Goal: Complete application form

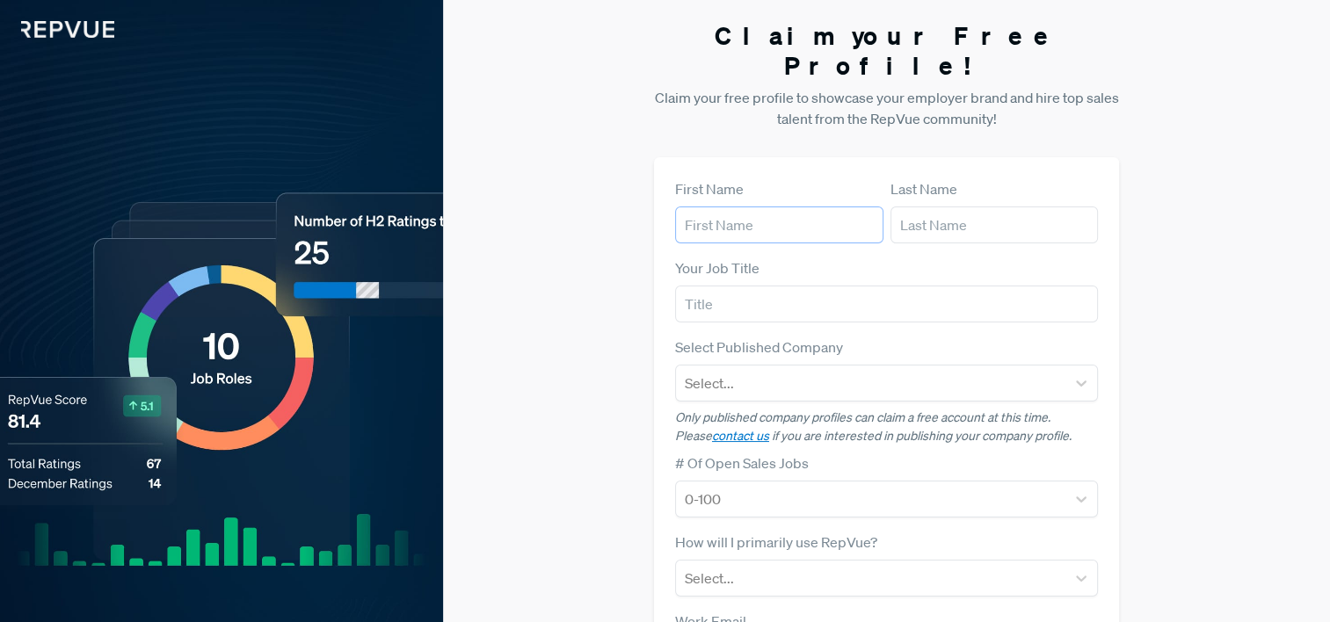
click at [692, 207] on input "text" at bounding box center [779, 225] width 208 height 37
type input "[PERSON_NAME]"
type input "110495555"
type input "[EMAIL_ADDRESS][DOMAIN_NAME]"
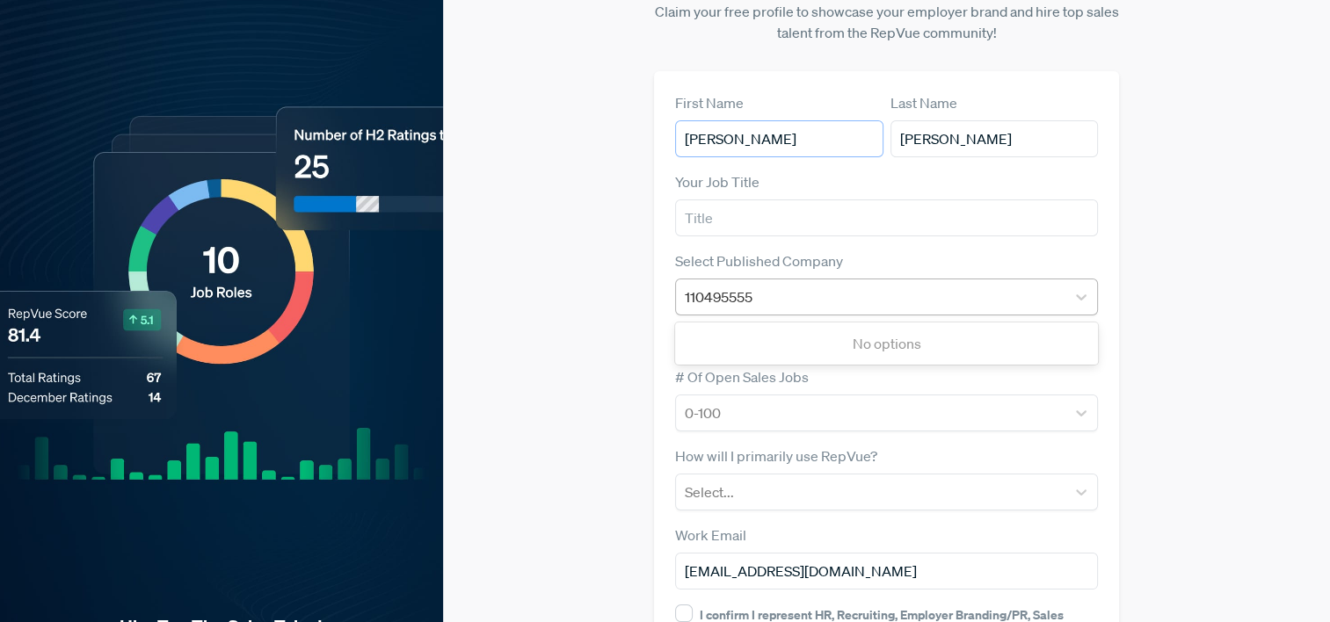
scroll to position [87, 0]
click at [779, 284] on div "110495555" at bounding box center [871, 296] width 373 height 25
type input "1"
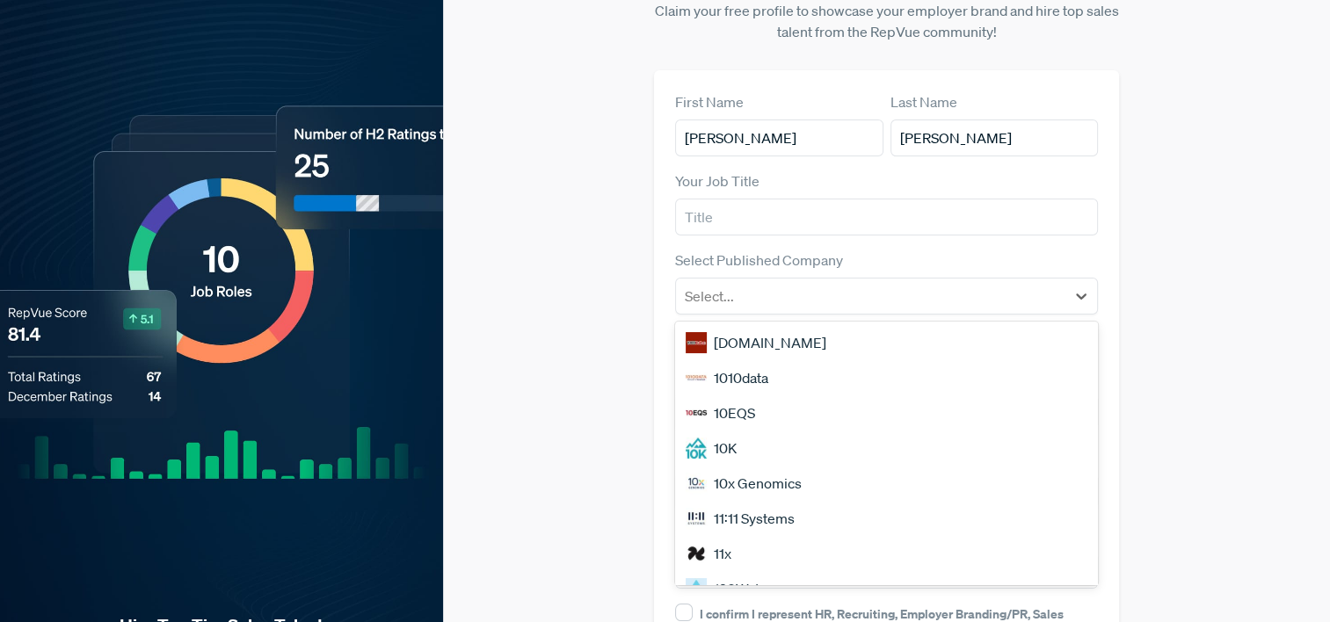
click at [798, 396] on div "10EQS" at bounding box center [887, 413] width 424 height 35
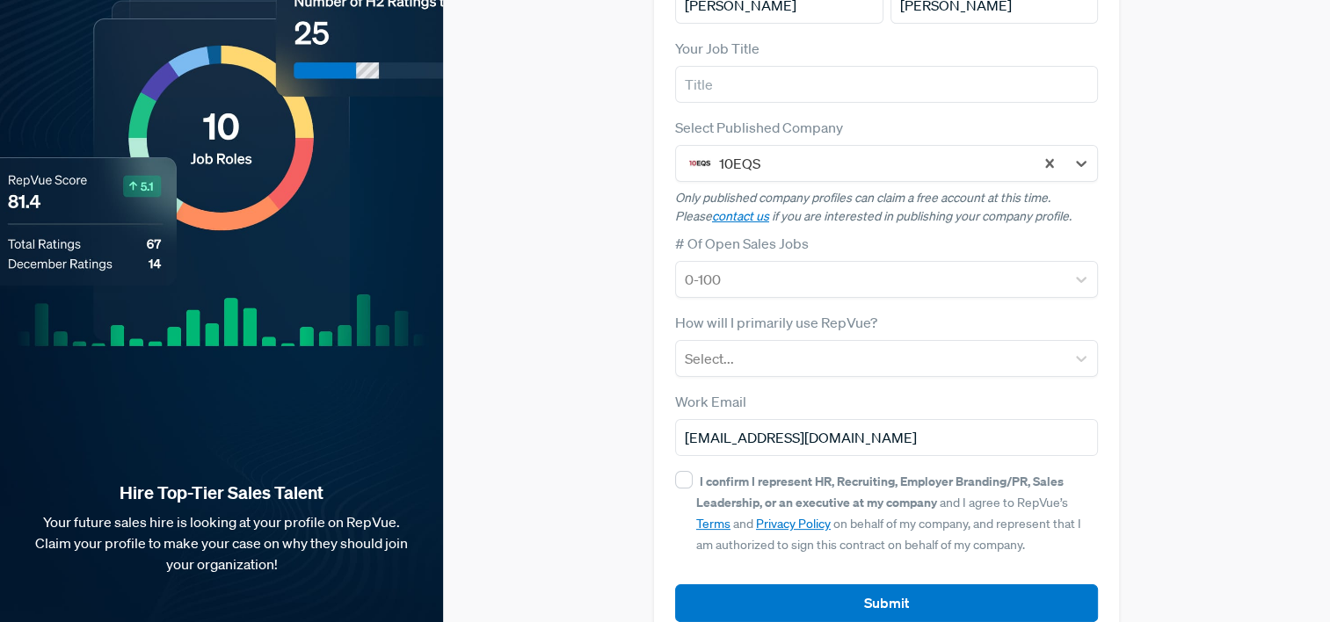
scroll to position [231, 0]
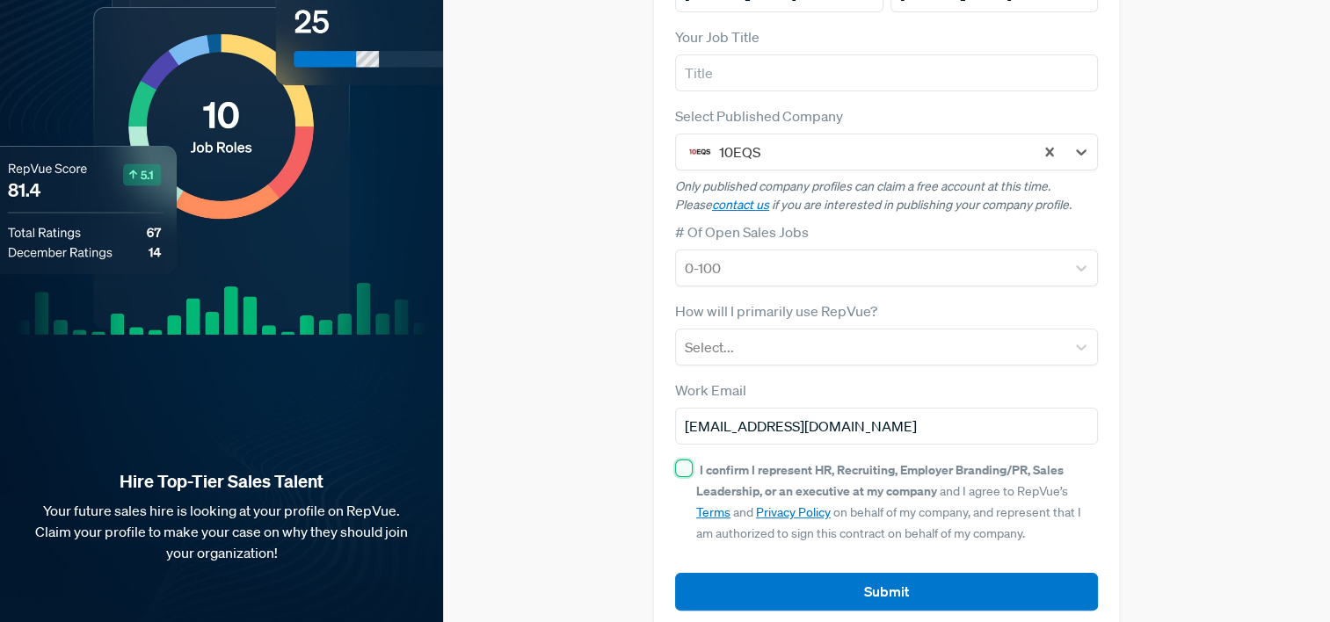
click at [675, 460] on input "I confirm I represent HR, Recruiting, Employer Branding/PR, Sales Leadership, o…" at bounding box center [684, 469] width 18 height 18
checkbox input "true"
click at [726, 545] on article "Submit" at bounding box center [887, 578] width 424 height 66
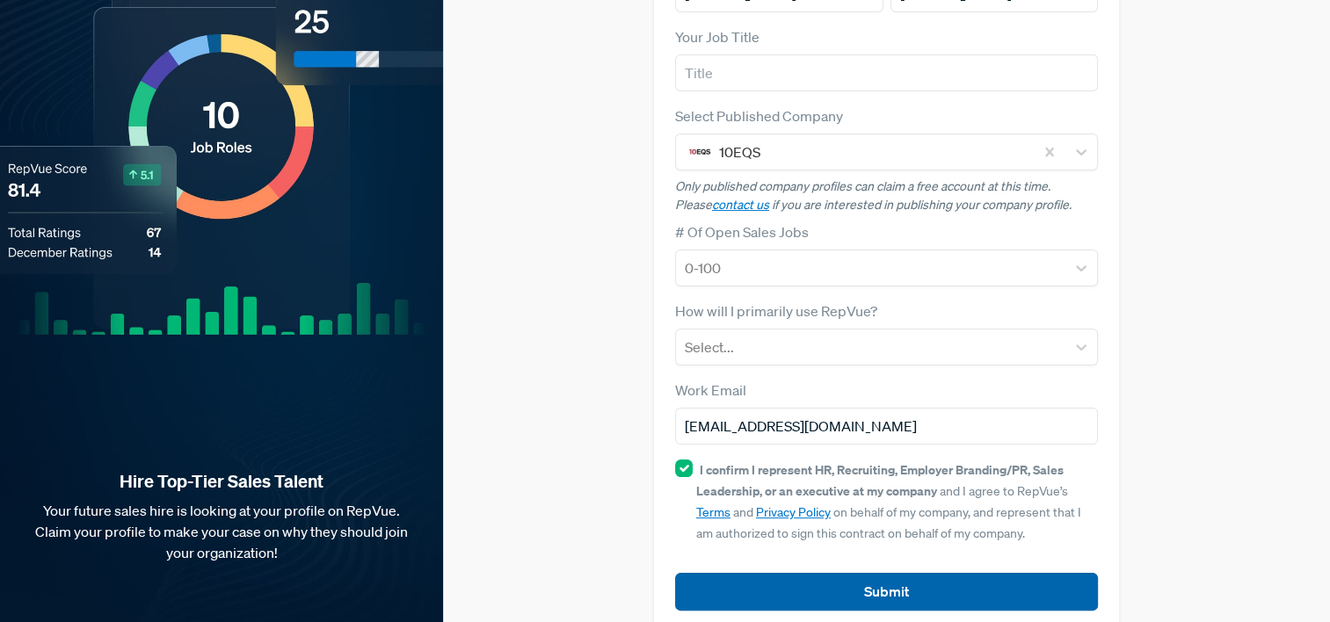
click at [738, 573] on button "Submit" at bounding box center [887, 592] width 424 height 38
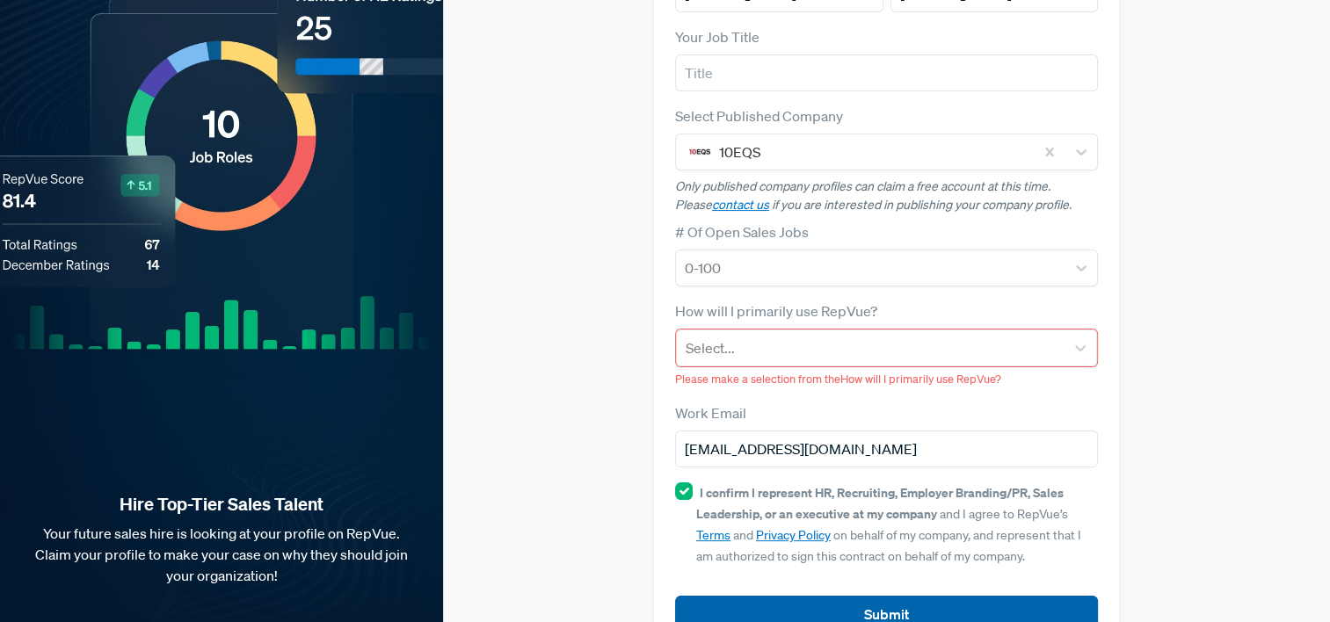
scroll to position [253, 0]
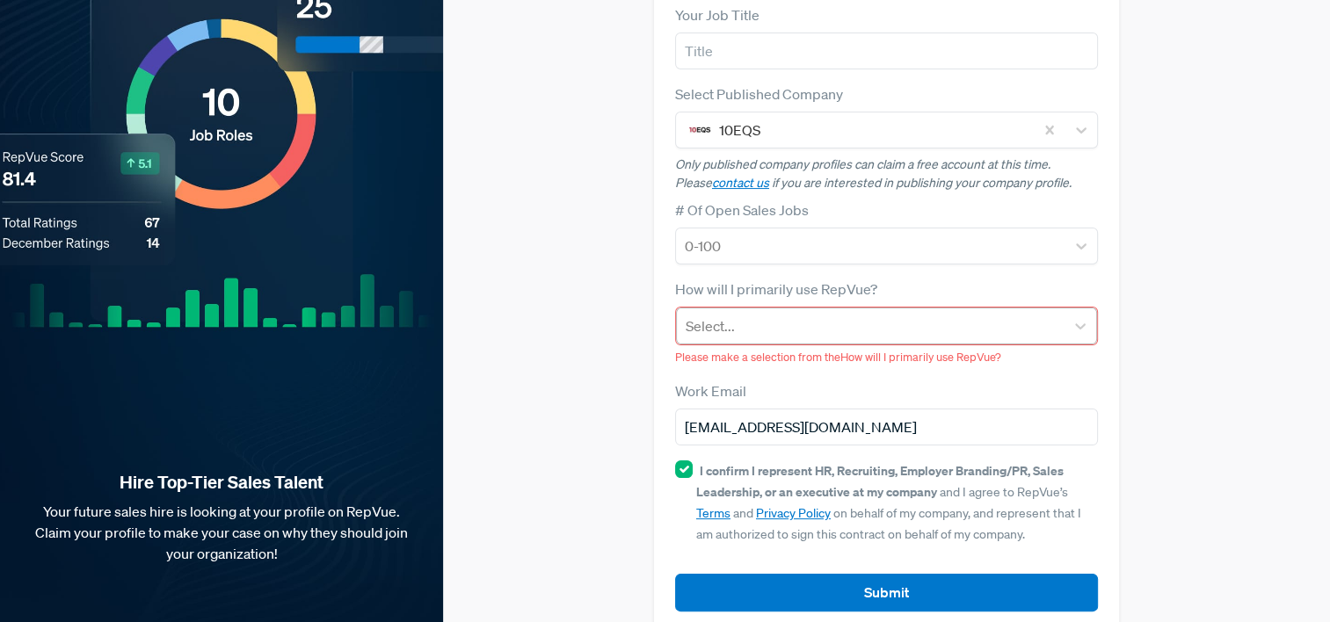
click at [724, 314] on div at bounding box center [871, 326] width 371 height 25
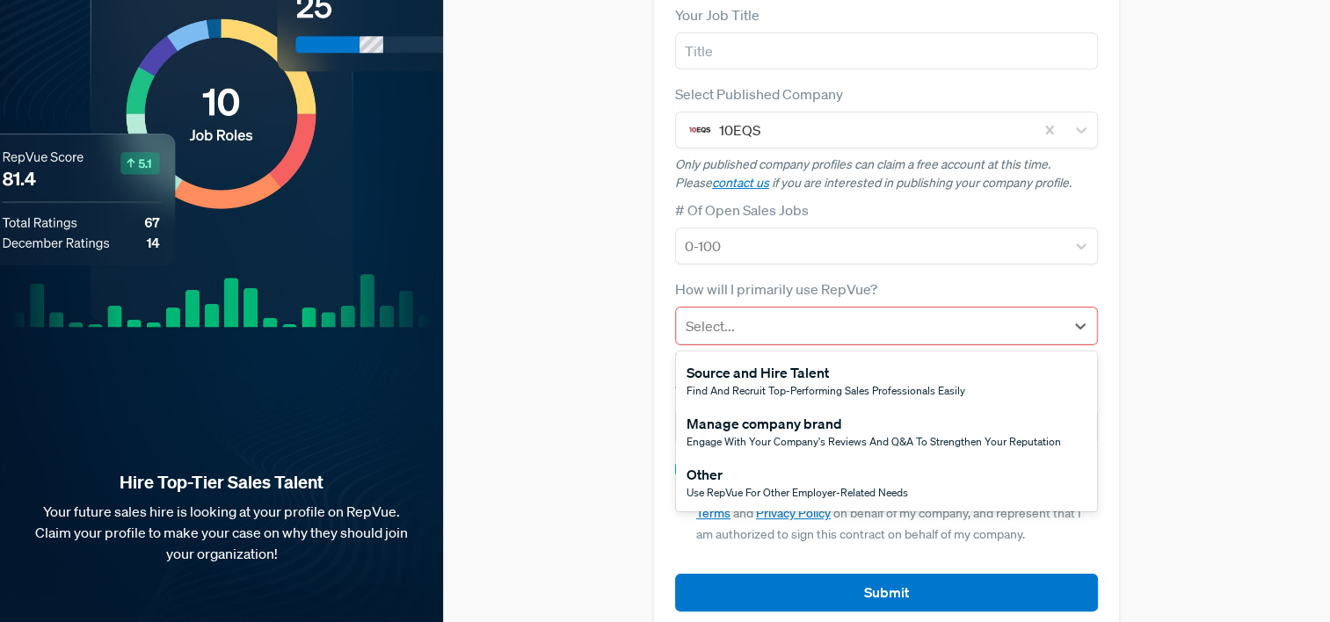
click at [721, 362] on div "Source and Hire Talent" at bounding box center [826, 372] width 279 height 21
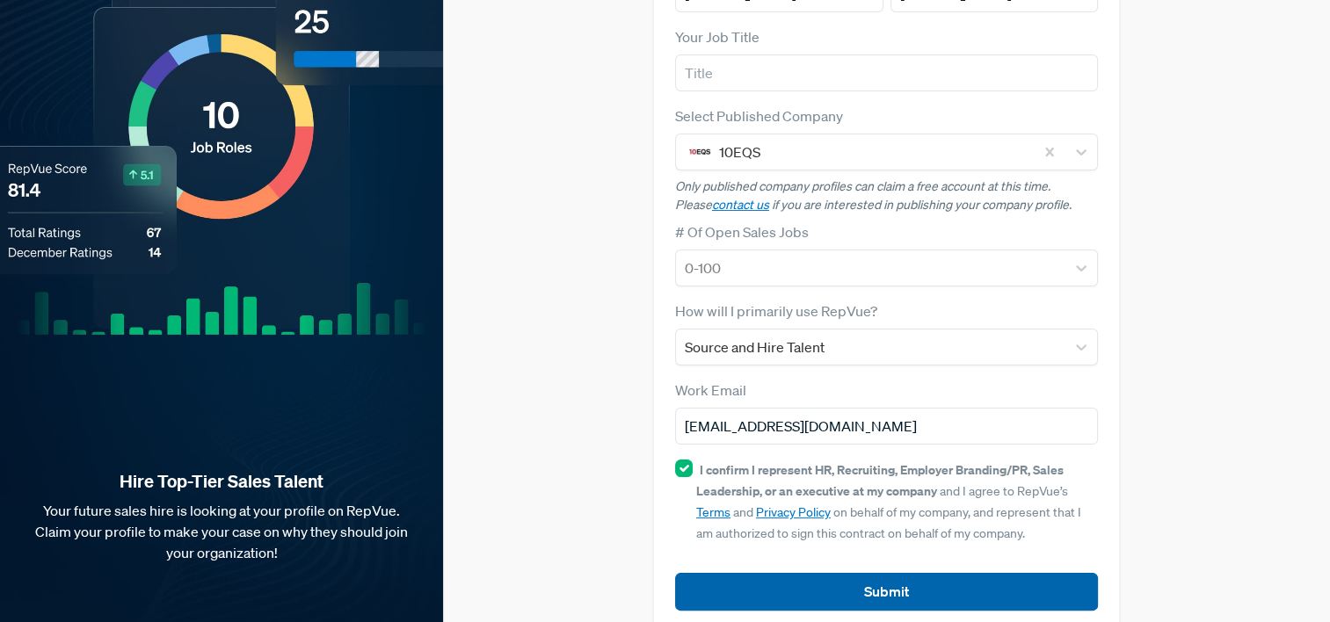
click at [713, 573] on button "Submit" at bounding box center [887, 592] width 424 height 38
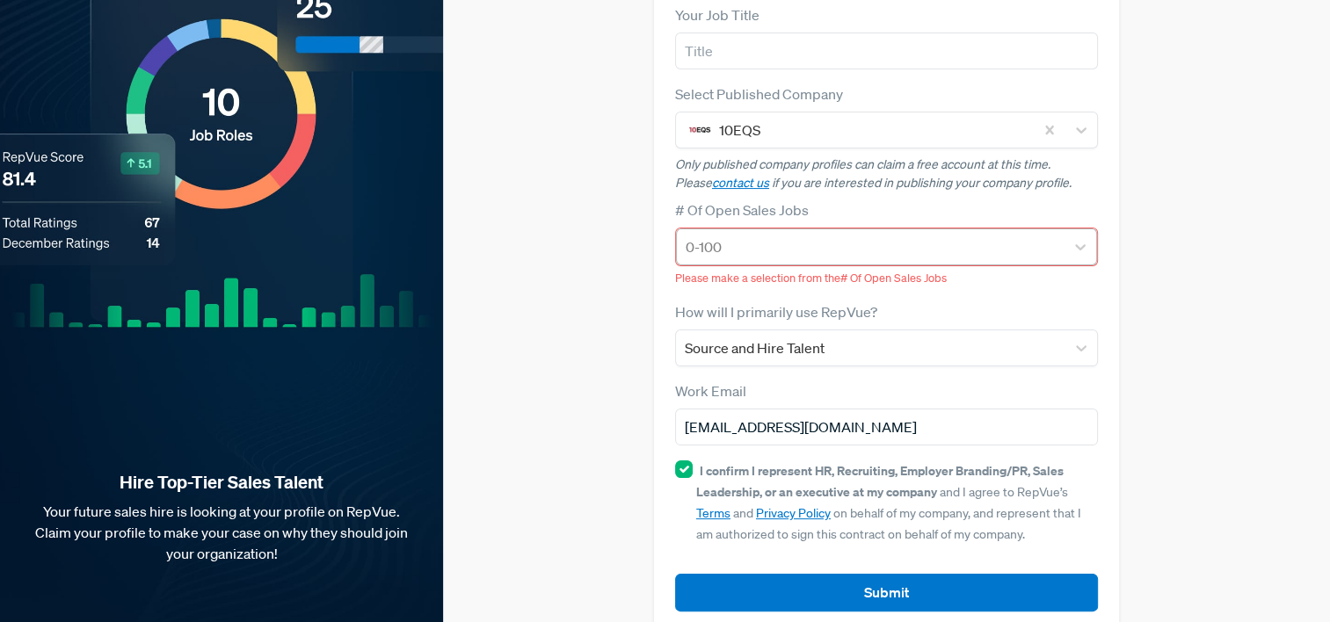
click at [696, 235] on div at bounding box center [871, 247] width 371 height 25
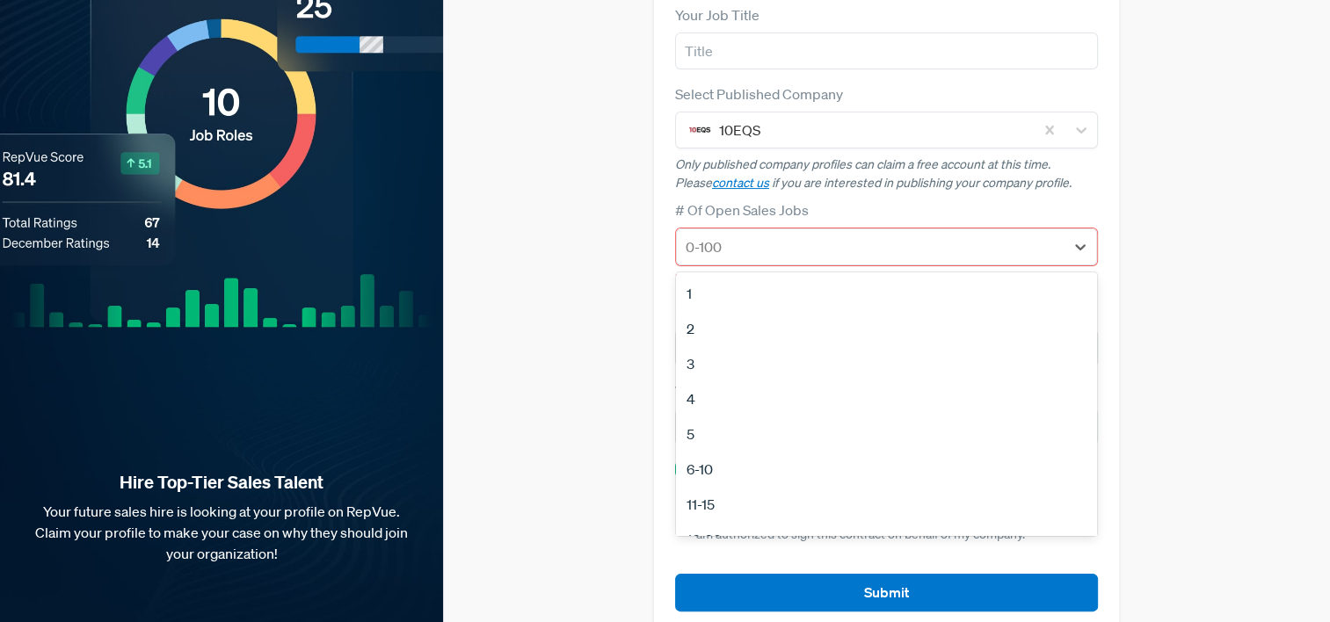
click at [724, 347] on div "3" at bounding box center [887, 363] width 422 height 35
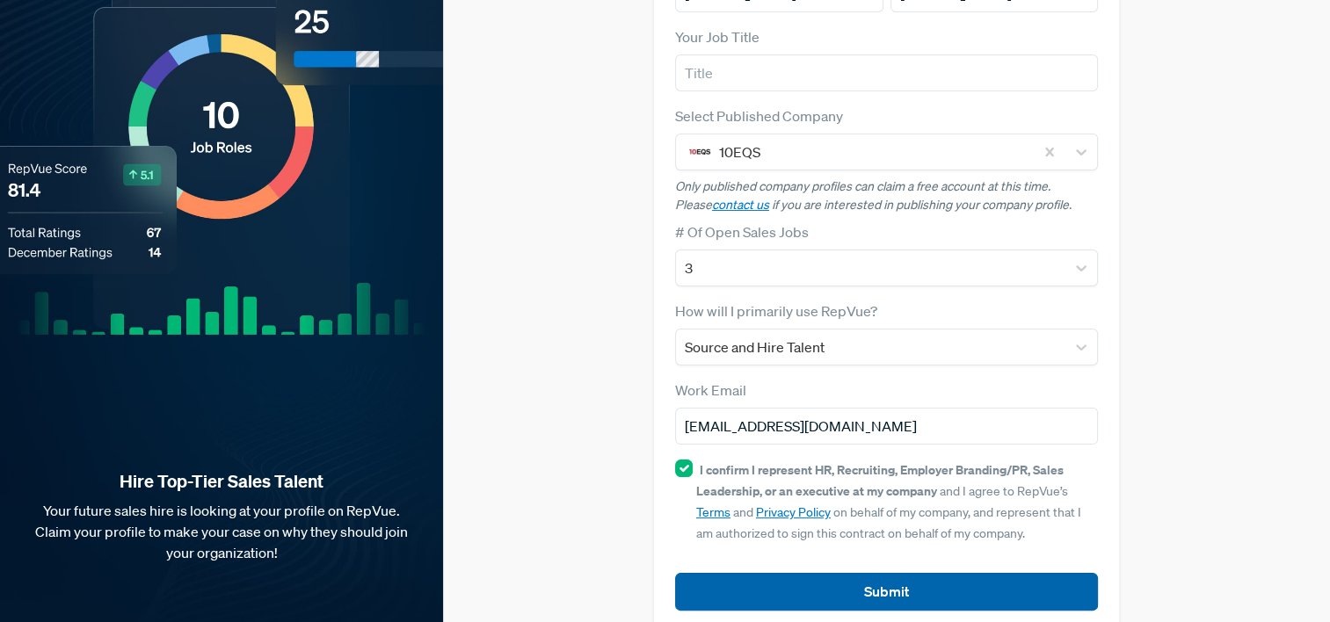
click at [746, 573] on button "Submit" at bounding box center [887, 592] width 424 height 38
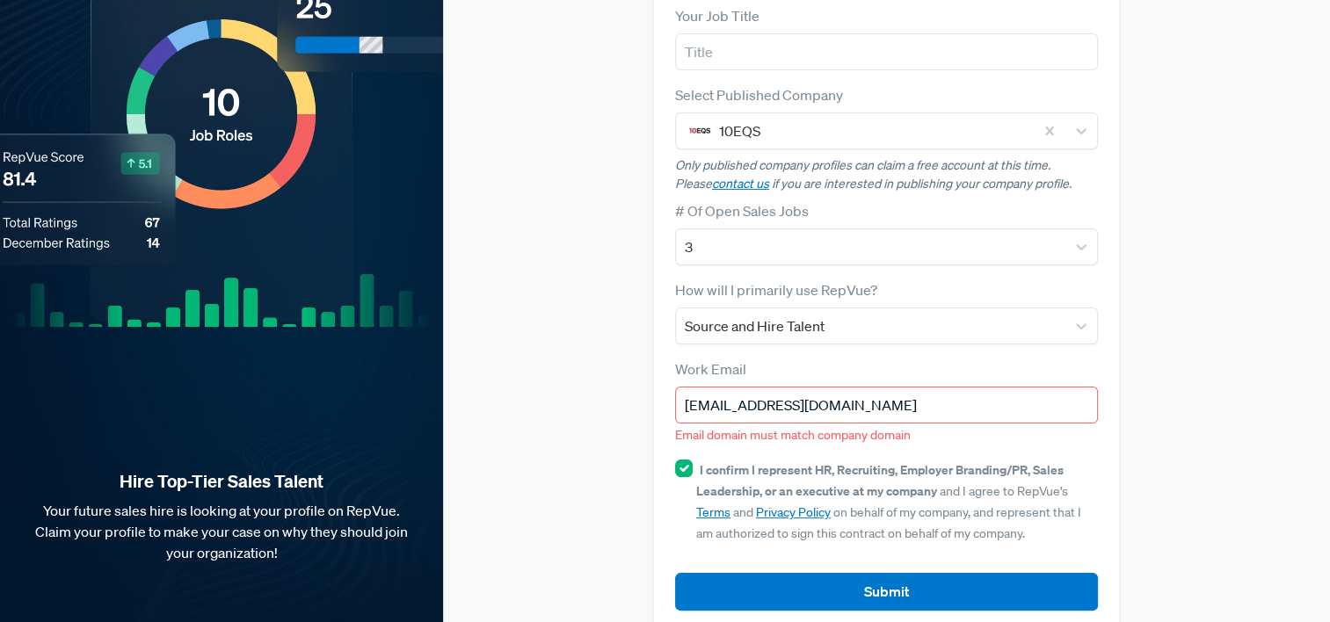
click at [753, 387] on input "[EMAIL_ADDRESS][DOMAIN_NAME]" at bounding box center [887, 405] width 424 height 37
click at [821, 387] on input "[EMAIL_ADDRESS][DOMAIN_NAME]" at bounding box center [887, 405] width 424 height 37
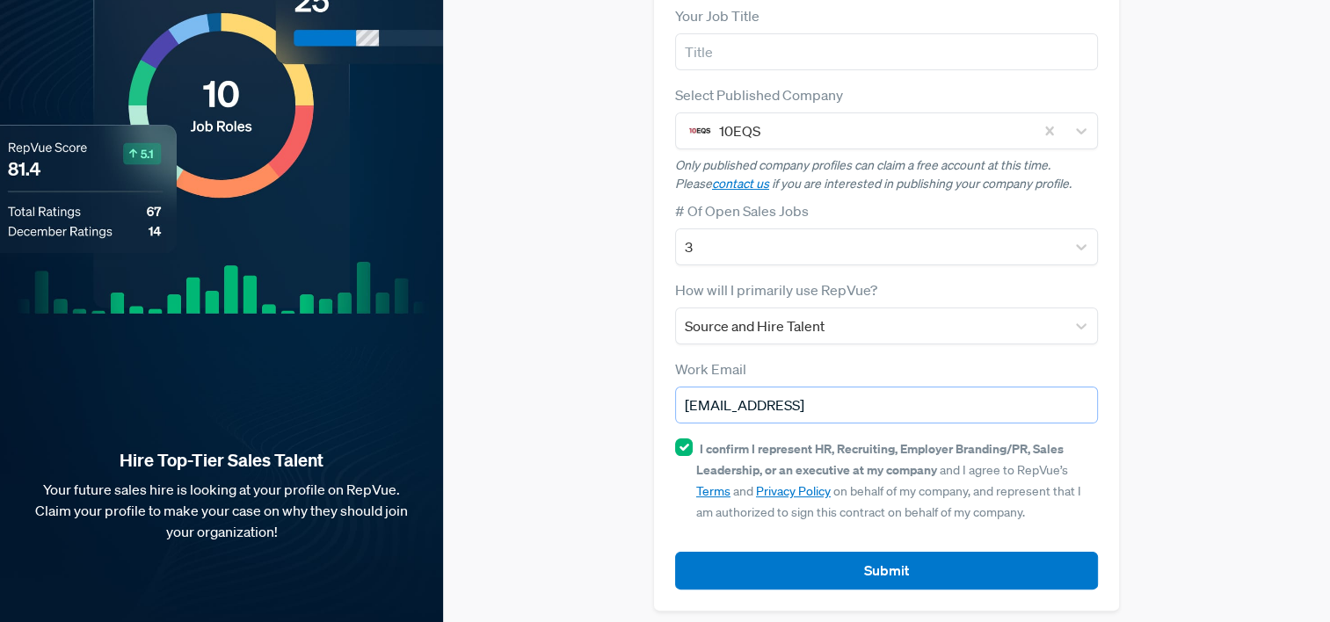
scroll to position [231, 0]
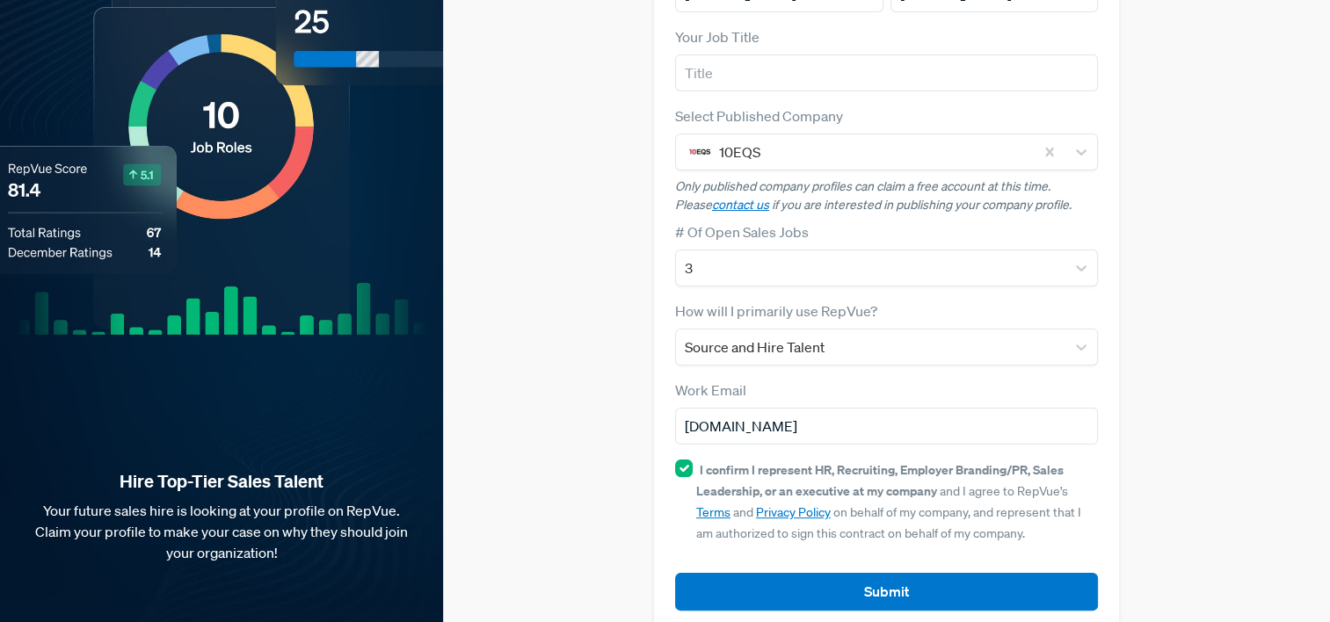
click at [823, 545] on article "Submit" at bounding box center [887, 578] width 424 height 66
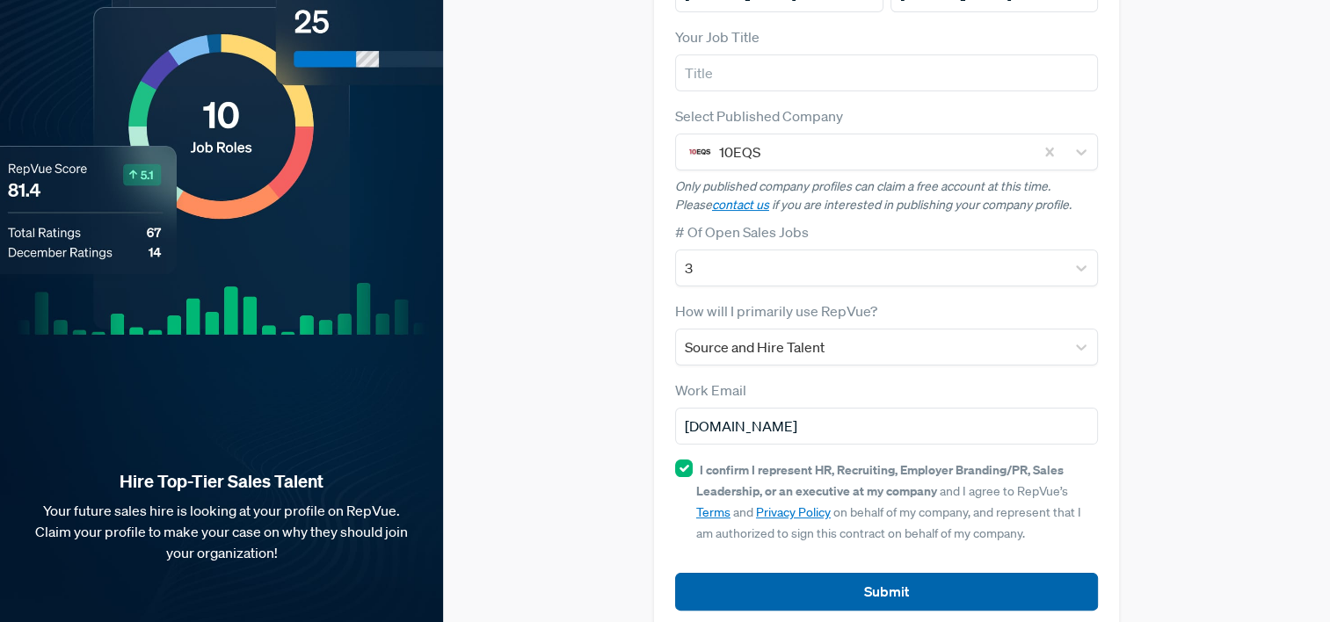
click at [826, 573] on button "Submit" at bounding box center [887, 592] width 424 height 38
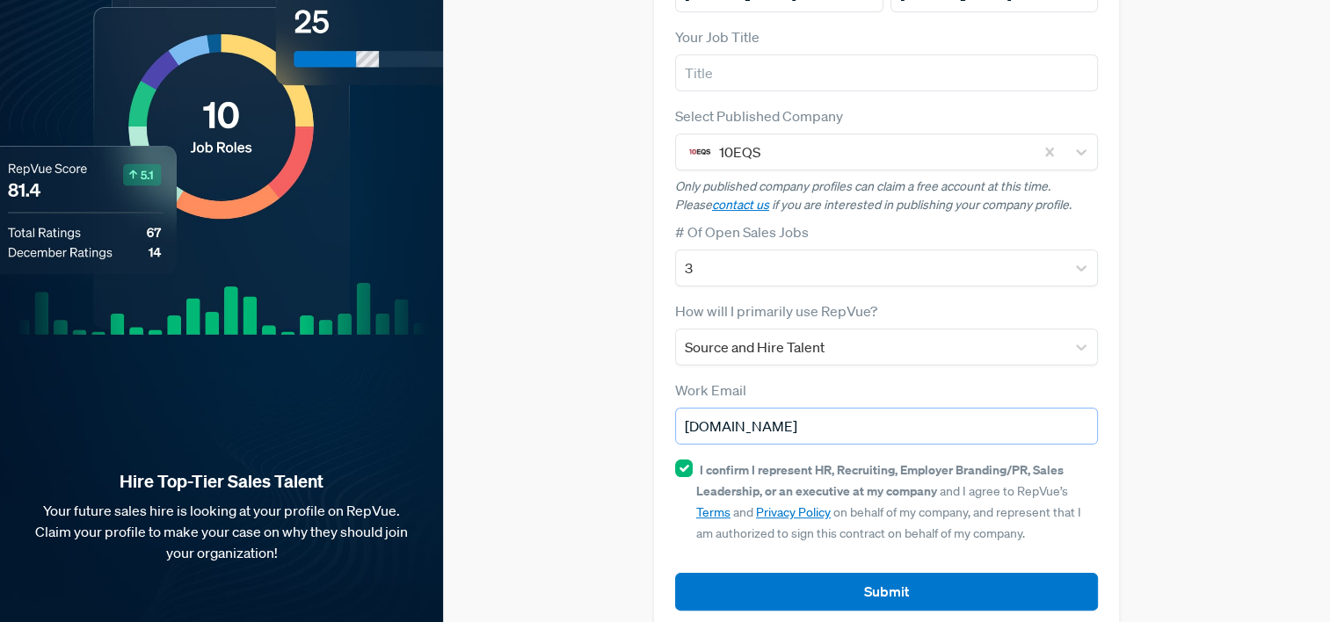
click at [753, 408] on input "[DOMAIN_NAME]" at bounding box center [887, 426] width 424 height 37
click at [749, 408] on input "[DOMAIN_NAME]" at bounding box center [887, 426] width 424 height 37
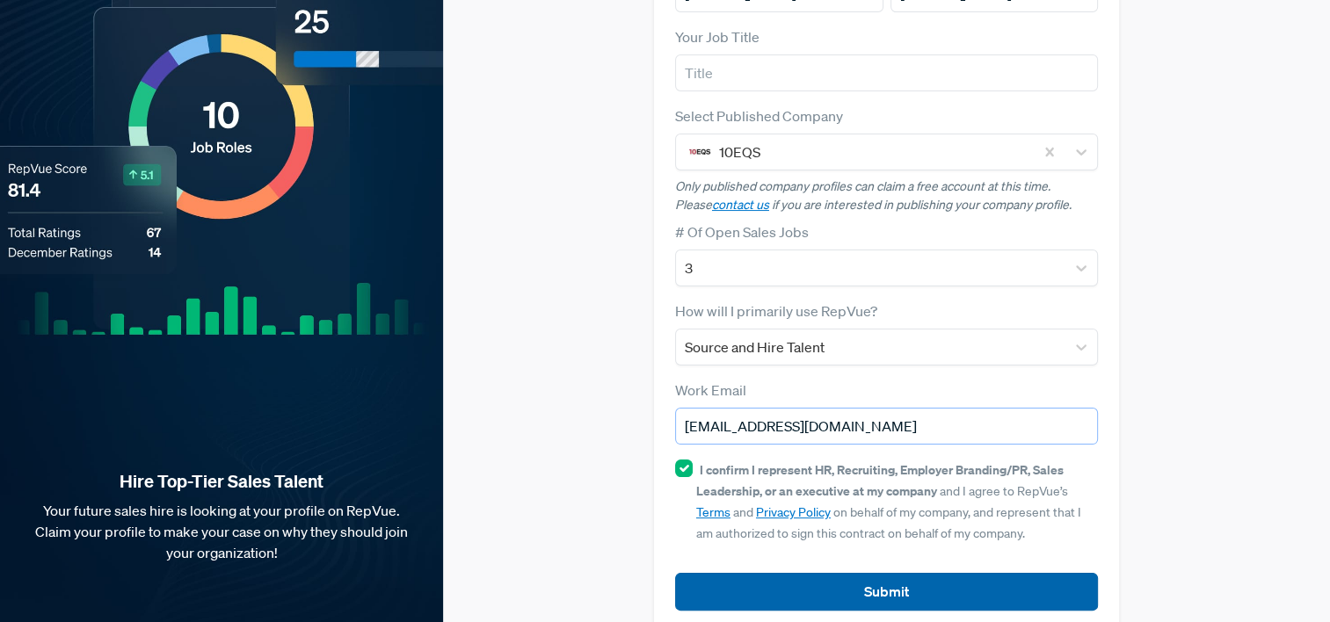
type input "[EMAIL_ADDRESS][DOMAIN_NAME]"
click at [796, 573] on button "Submit" at bounding box center [887, 592] width 424 height 38
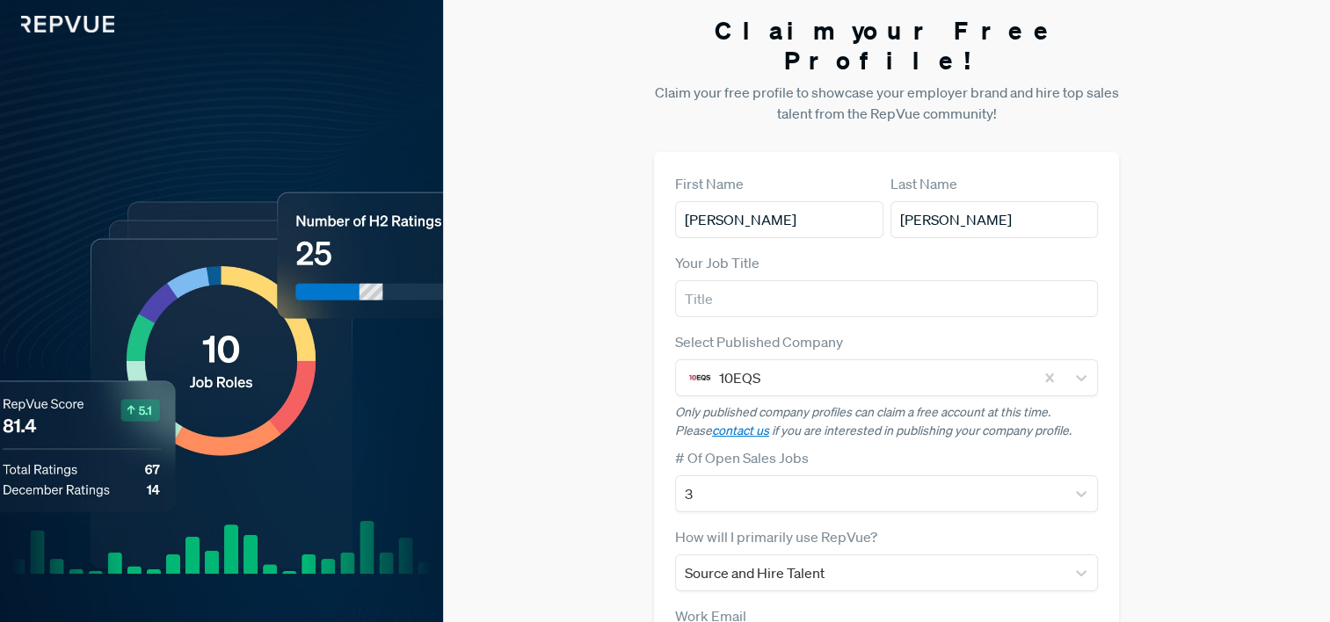
scroll to position [0, 0]
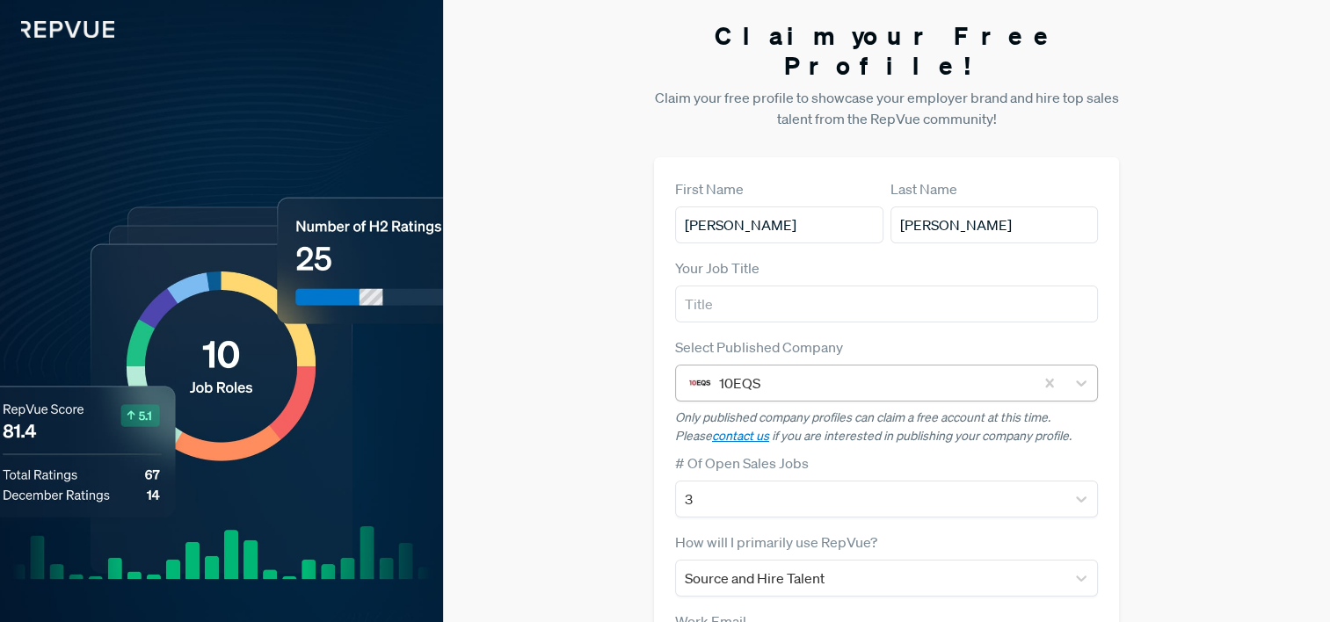
click at [767, 371] on div at bounding box center [872, 383] width 307 height 25
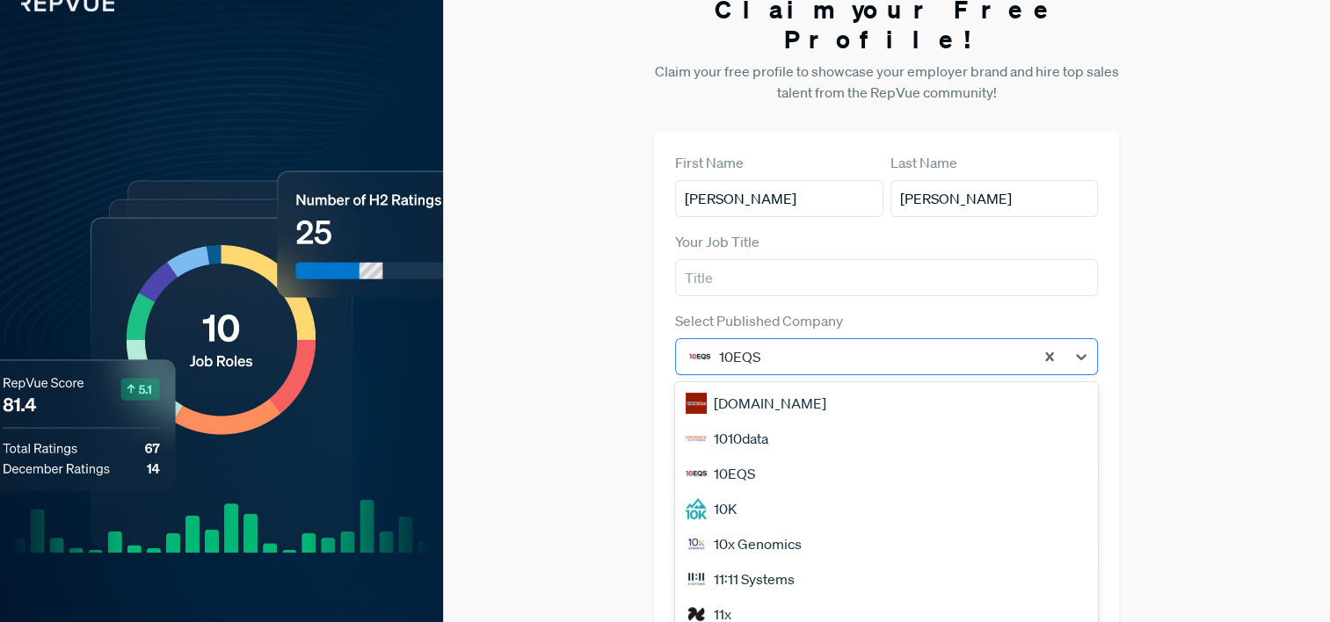
scroll to position [27, 0]
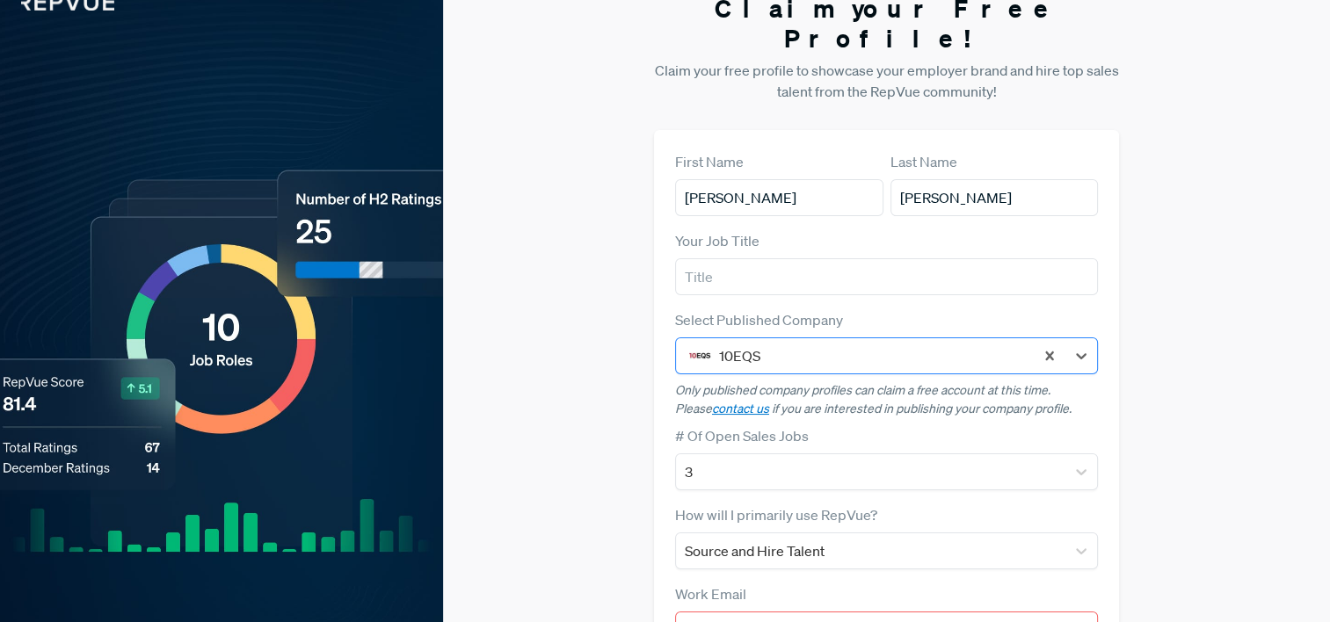
click at [753, 344] on div at bounding box center [872, 356] width 307 height 25
click at [769, 344] on div at bounding box center [872, 356] width 307 height 25
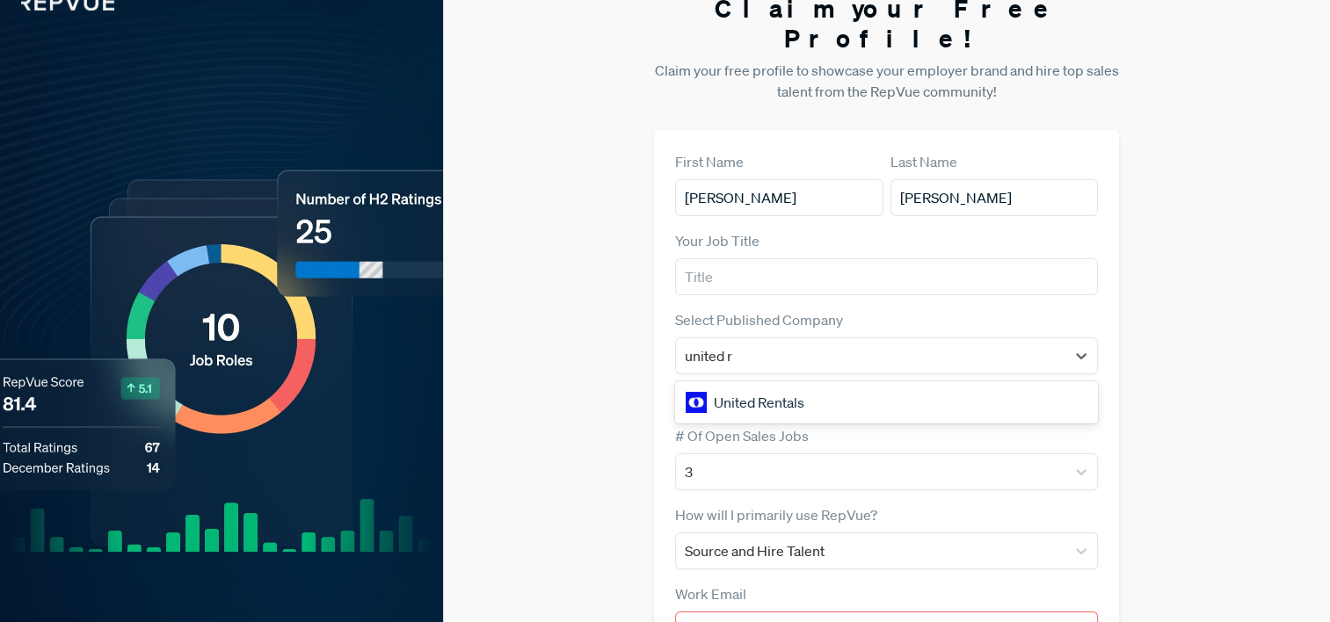
type input "united re"
click at [805, 385] on div "United Rentals" at bounding box center [887, 402] width 424 height 35
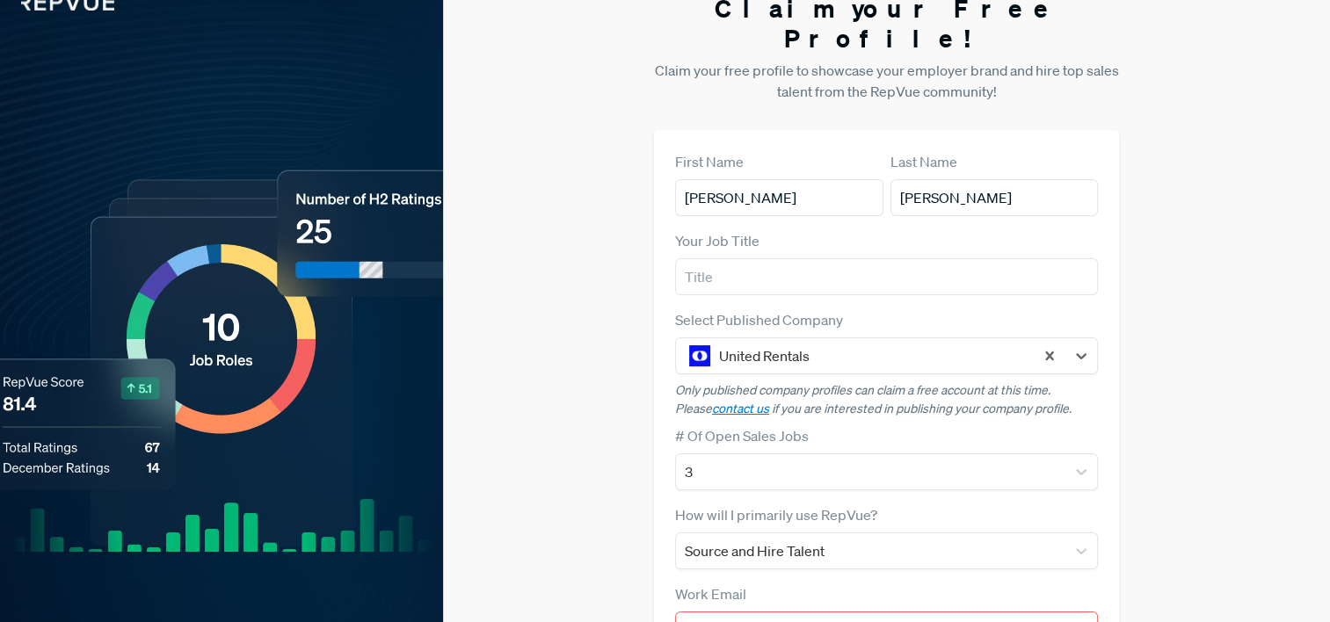
scroll to position [252, 0]
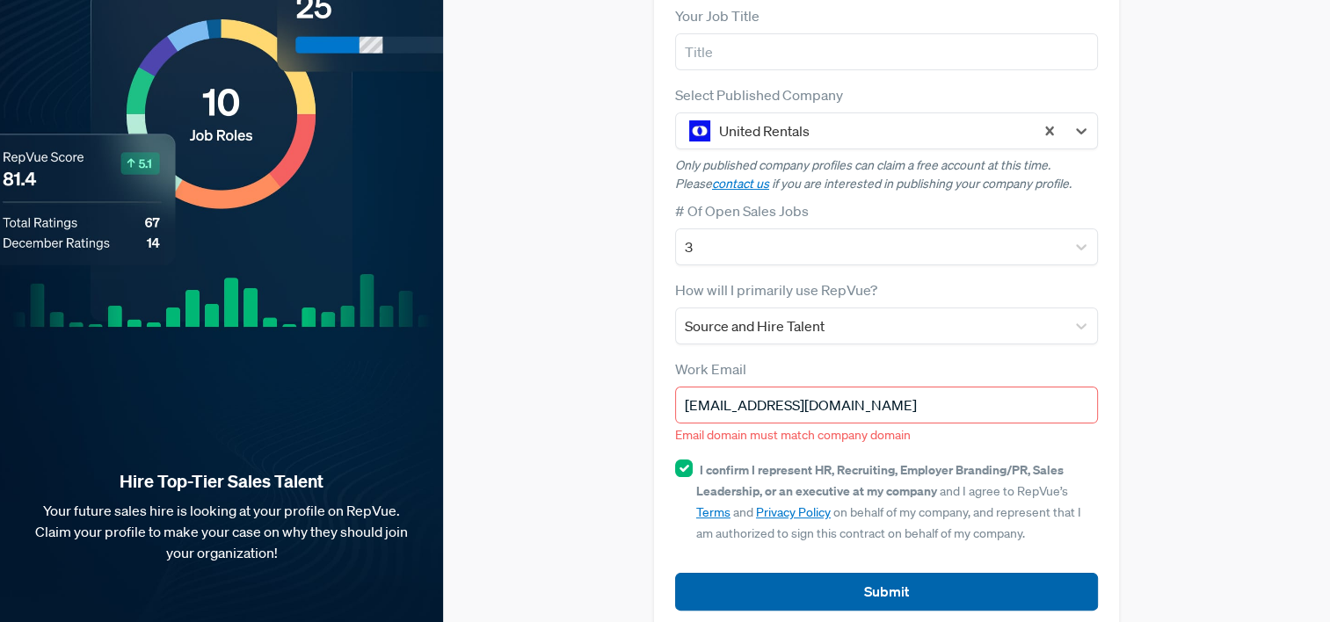
click at [770, 573] on button "Submit" at bounding box center [887, 592] width 424 height 38
click at [792, 573] on button "Submit" at bounding box center [887, 592] width 424 height 38
click at [826, 573] on button "Submit" at bounding box center [887, 592] width 424 height 38
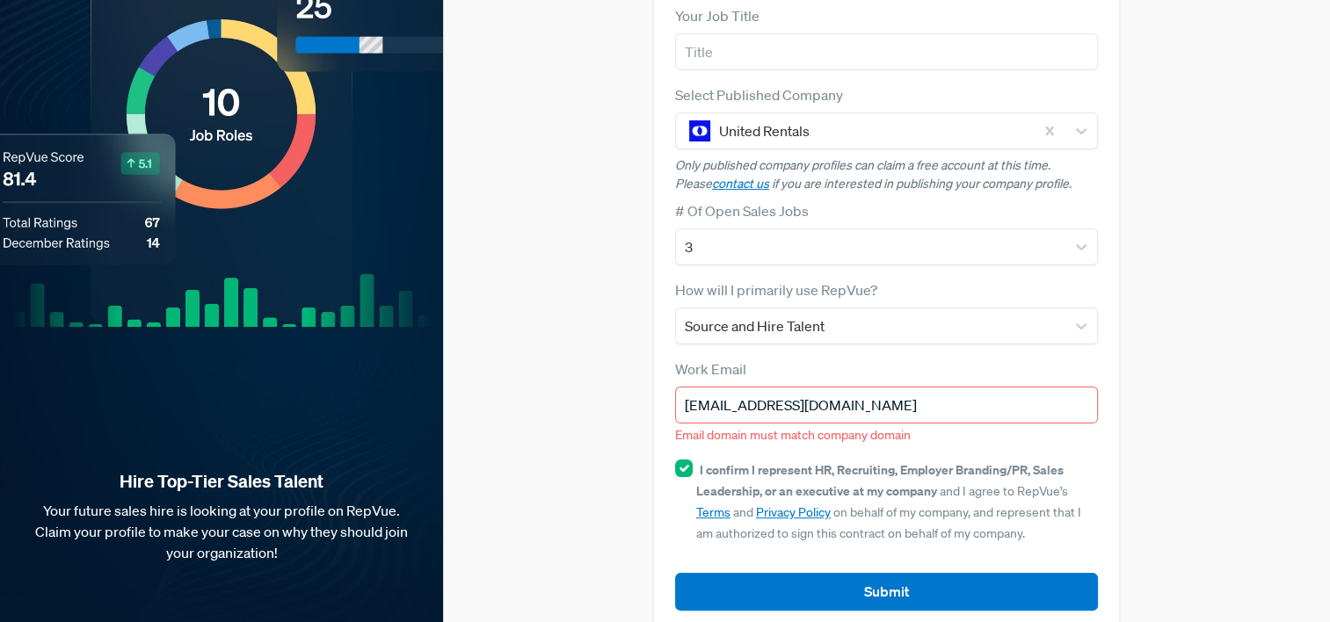
click at [830, 387] on input "[EMAIL_ADDRESS][DOMAIN_NAME]" at bounding box center [887, 405] width 424 height 37
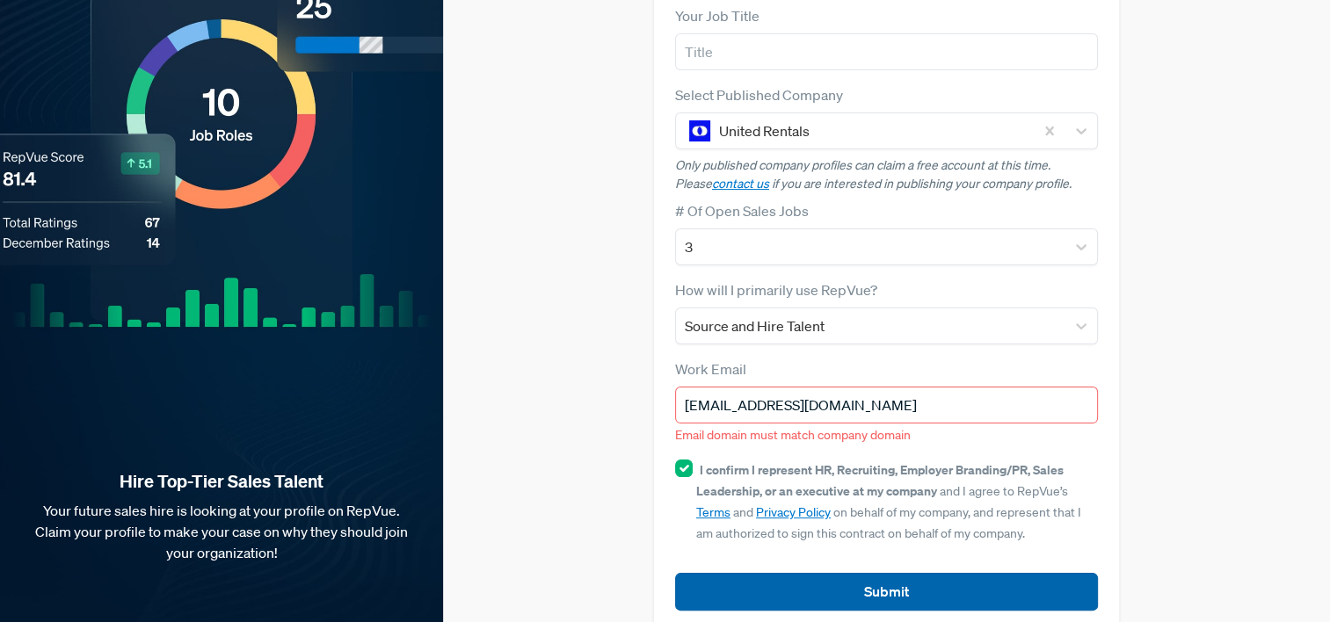
click at [791, 573] on button "Submit" at bounding box center [887, 592] width 424 height 38
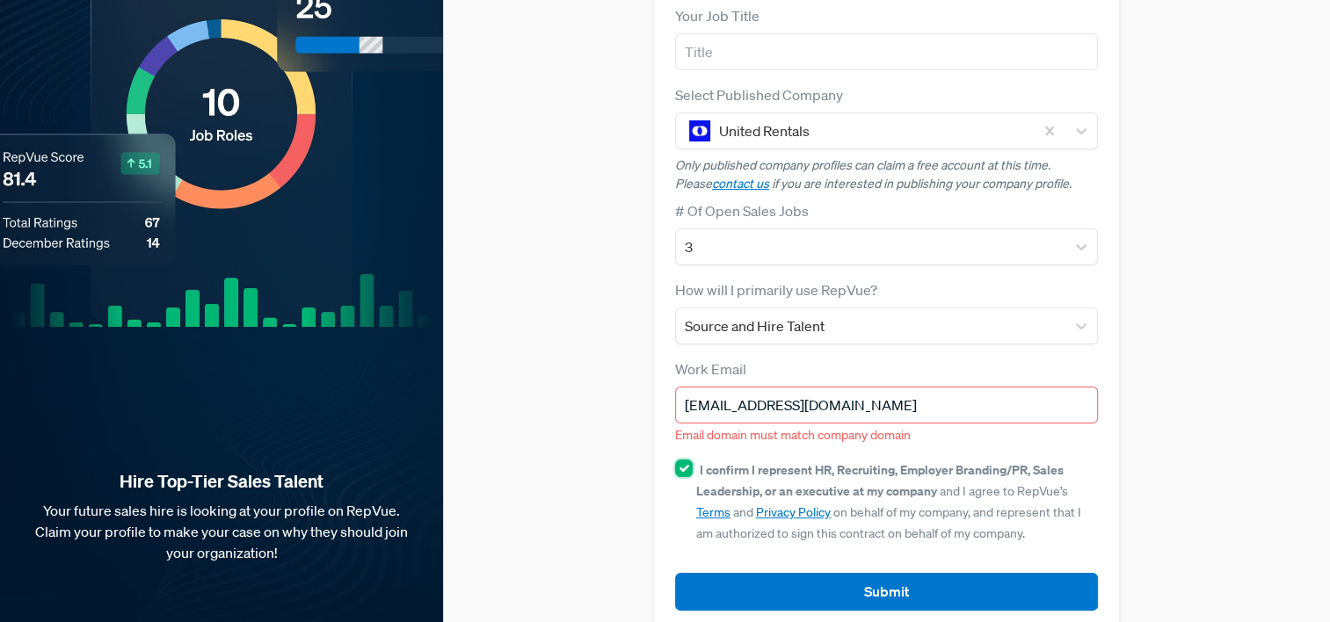
click at [682, 460] on input "I confirm I represent HR, Recruiting, Employer Branding/PR, Sales Leadership, o…" at bounding box center [684, 469] width 18 height 18
checkbox input "true"
click at [732, 599] on div "First Name [PERSON_NAME] Last Name [PERSON_NAME] Your Job Title Select Publishe…" at bounding box center [887, 268] width 466 height 727
click at [724, 590] on div "First Name [PERSON_NAME] Last Name [PERSON_NAME] Your Job Title Select Publishe…" at bounding box center [887, 268] width 466 height 727
